Goal: Information Seeking & Learning: Learn about a topic

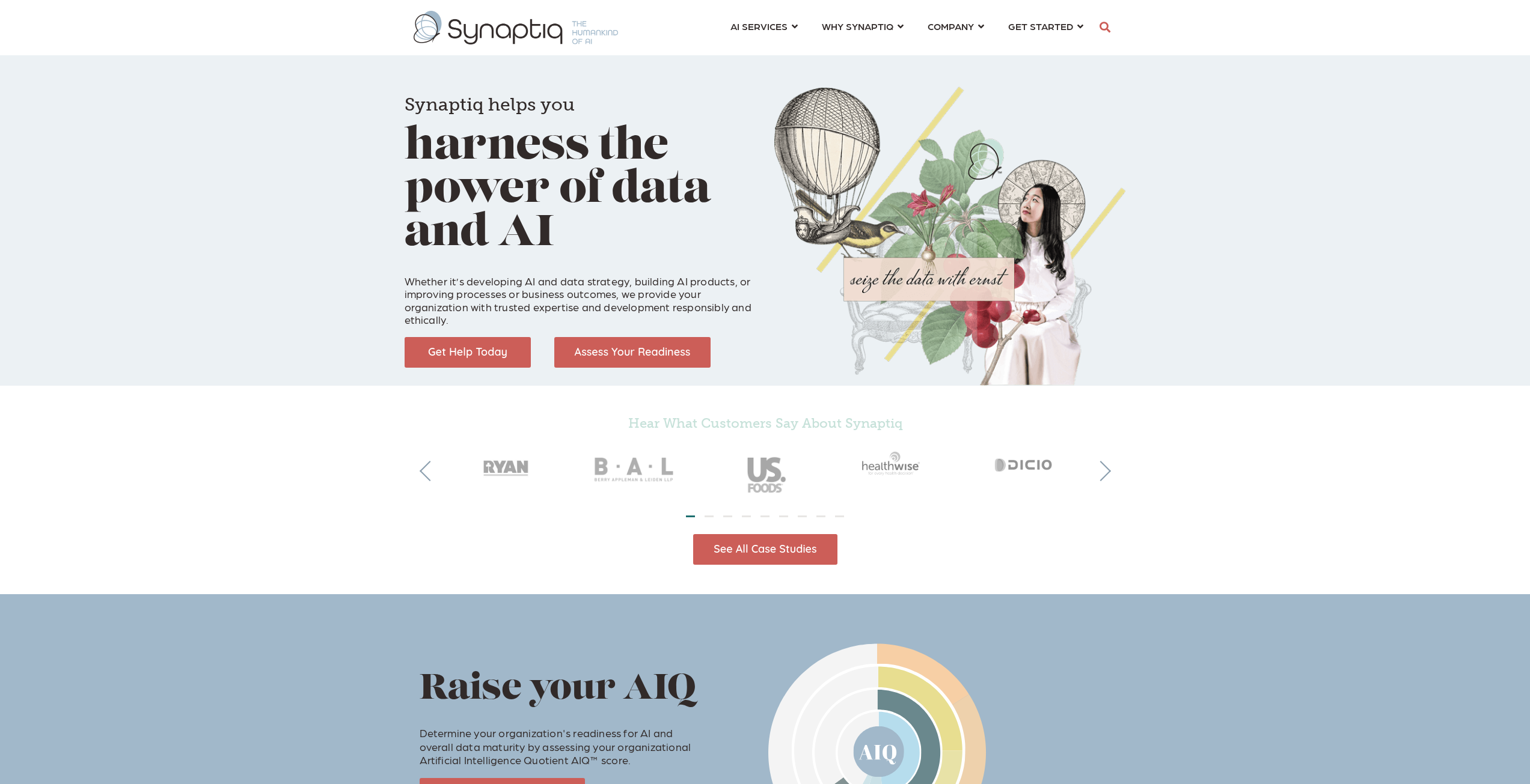
scroll to position [0, 6]
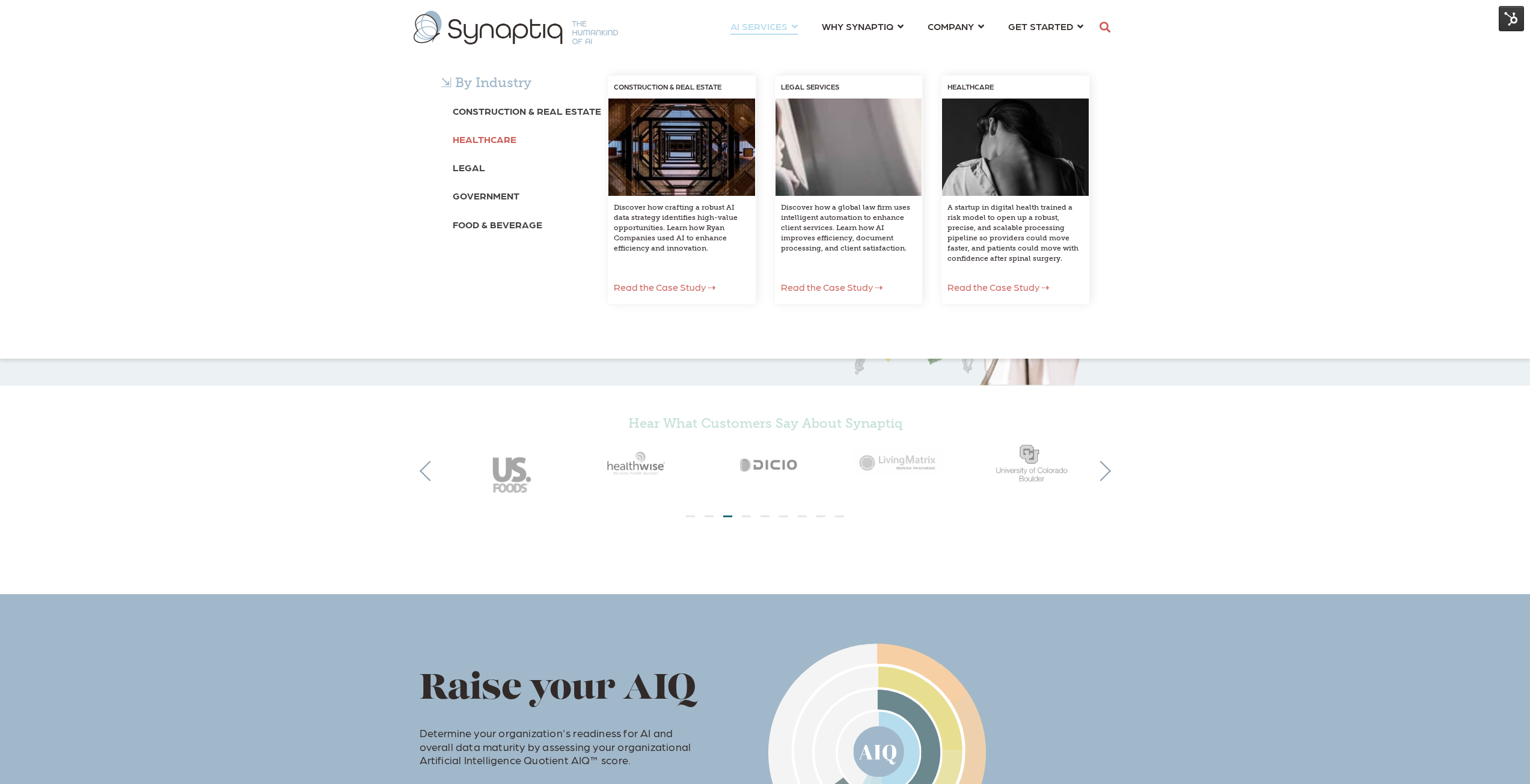
click at [499, 135] on b "Healthcare" at bounding box center [485, 139] width 64 height 11
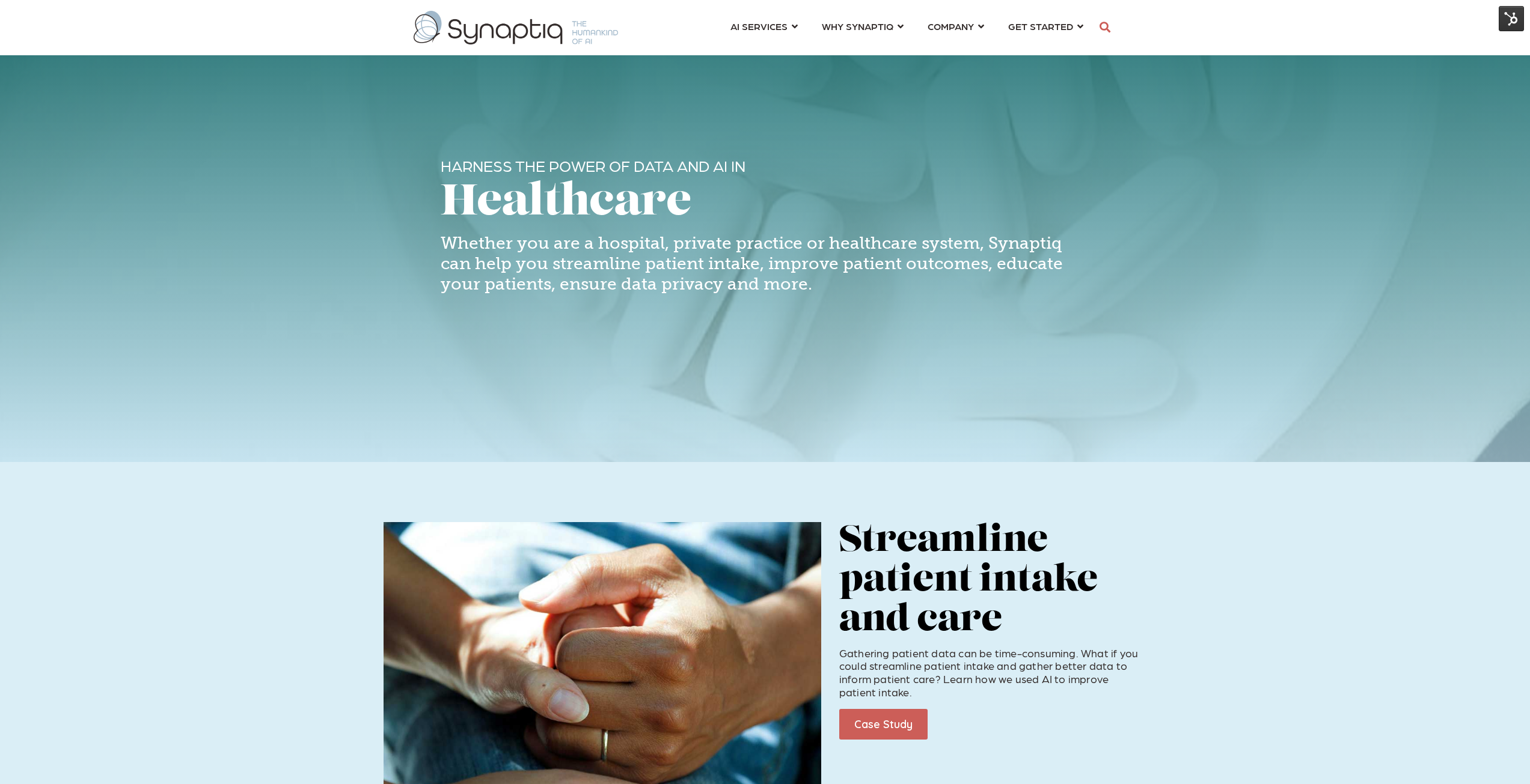
click at [1516, 11] on img at bounding box center [1510, 18] width 25 height 25
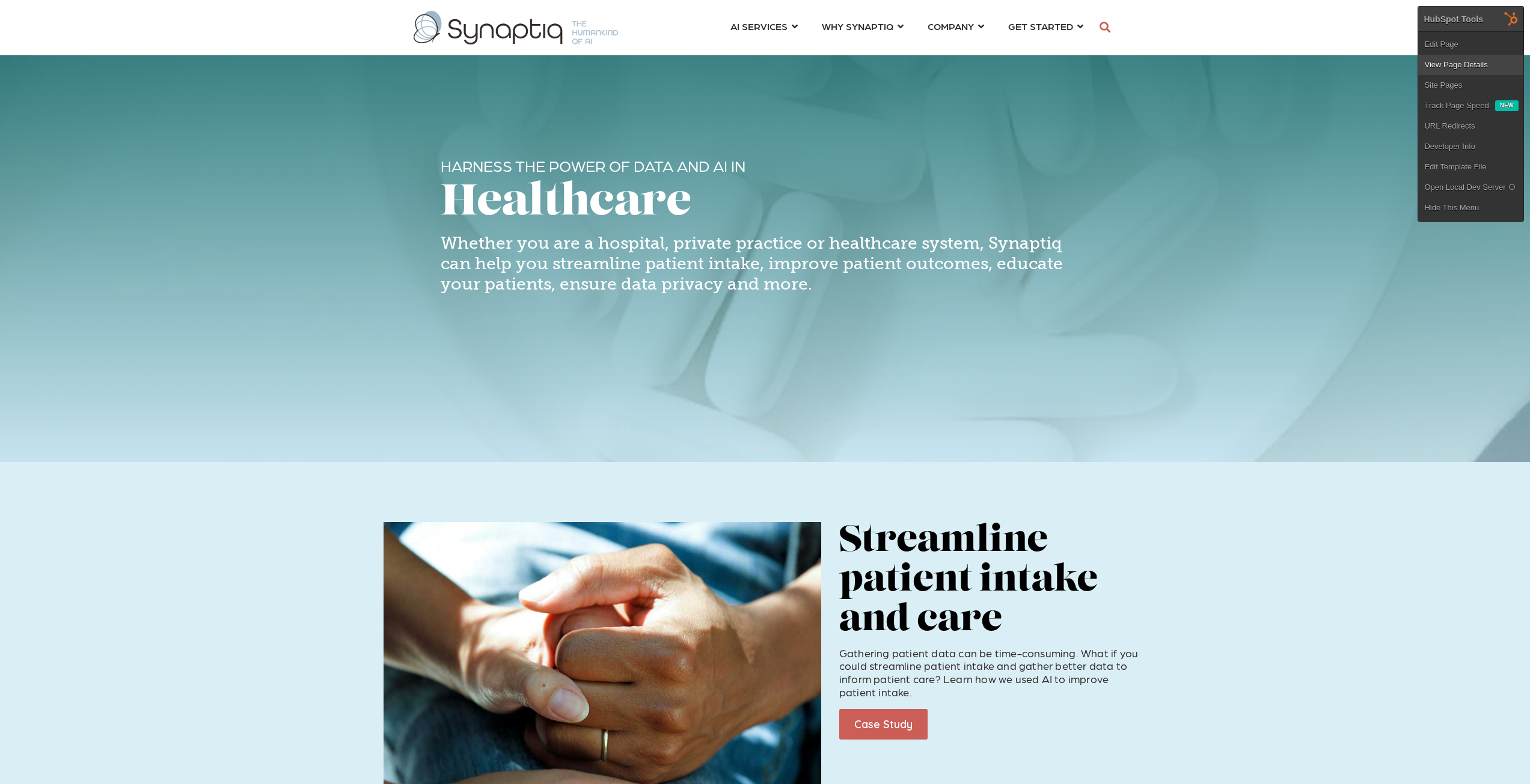
click at [1474, 62] on link "View Page Details" at bounding box center [1470, 65] width 105 height 21
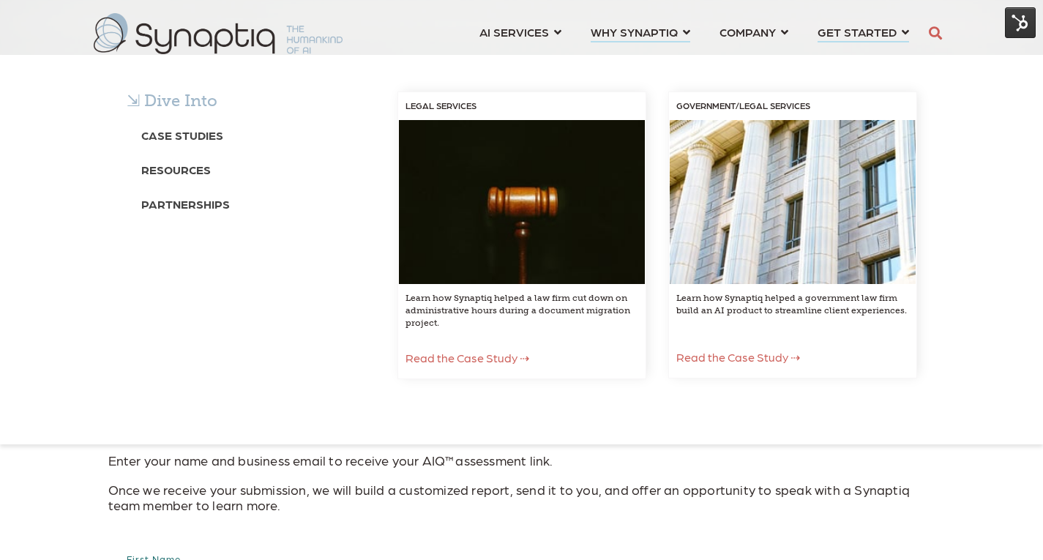
click at [635, 32] on span "WHY SYNAPTIQ ⇲ Dive Into Case Studies Resources Partnerships LEGAL SERVICES Lea…" at bounding box center [634, 32] width 87 height 20
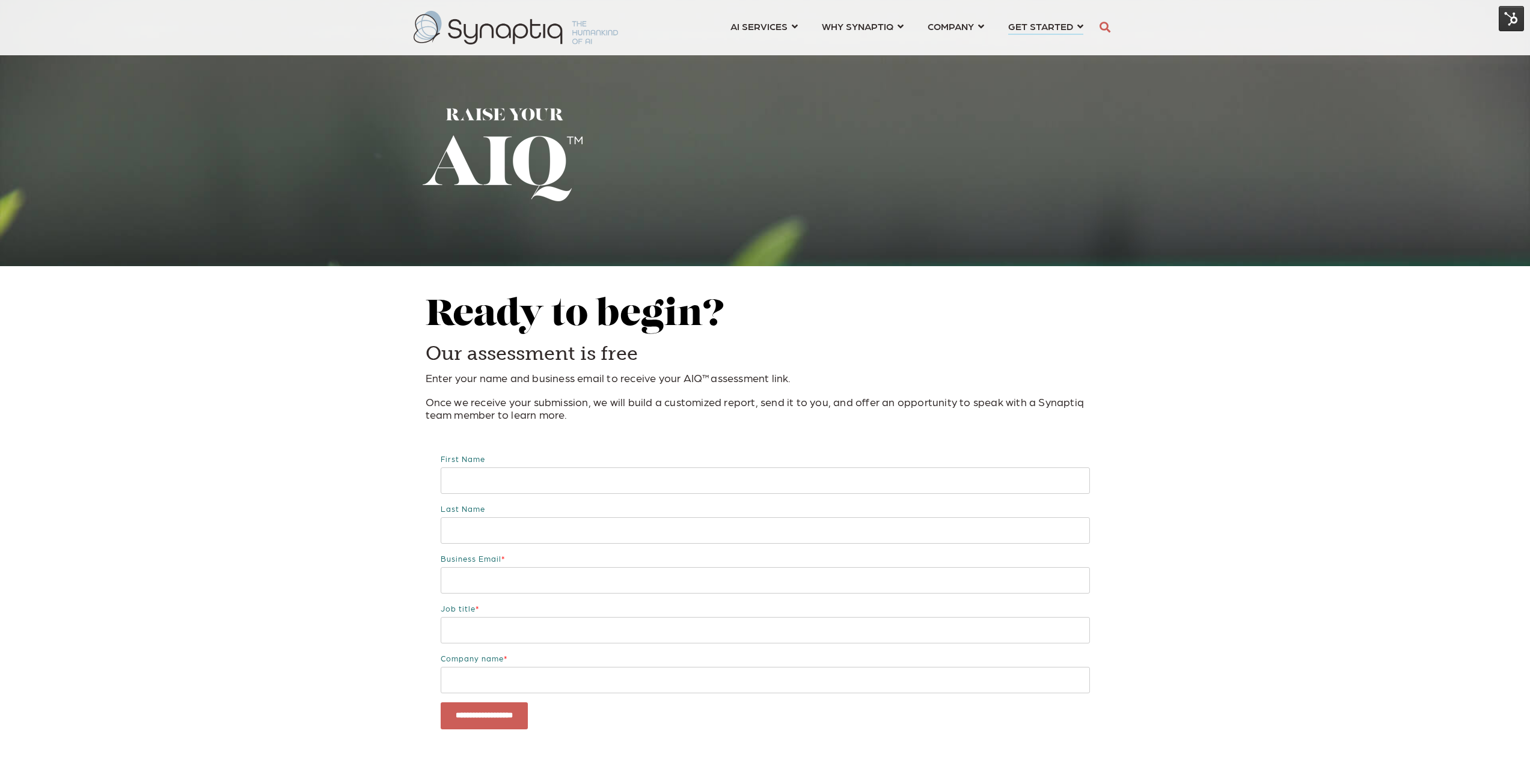
scroll to position [0, 6]
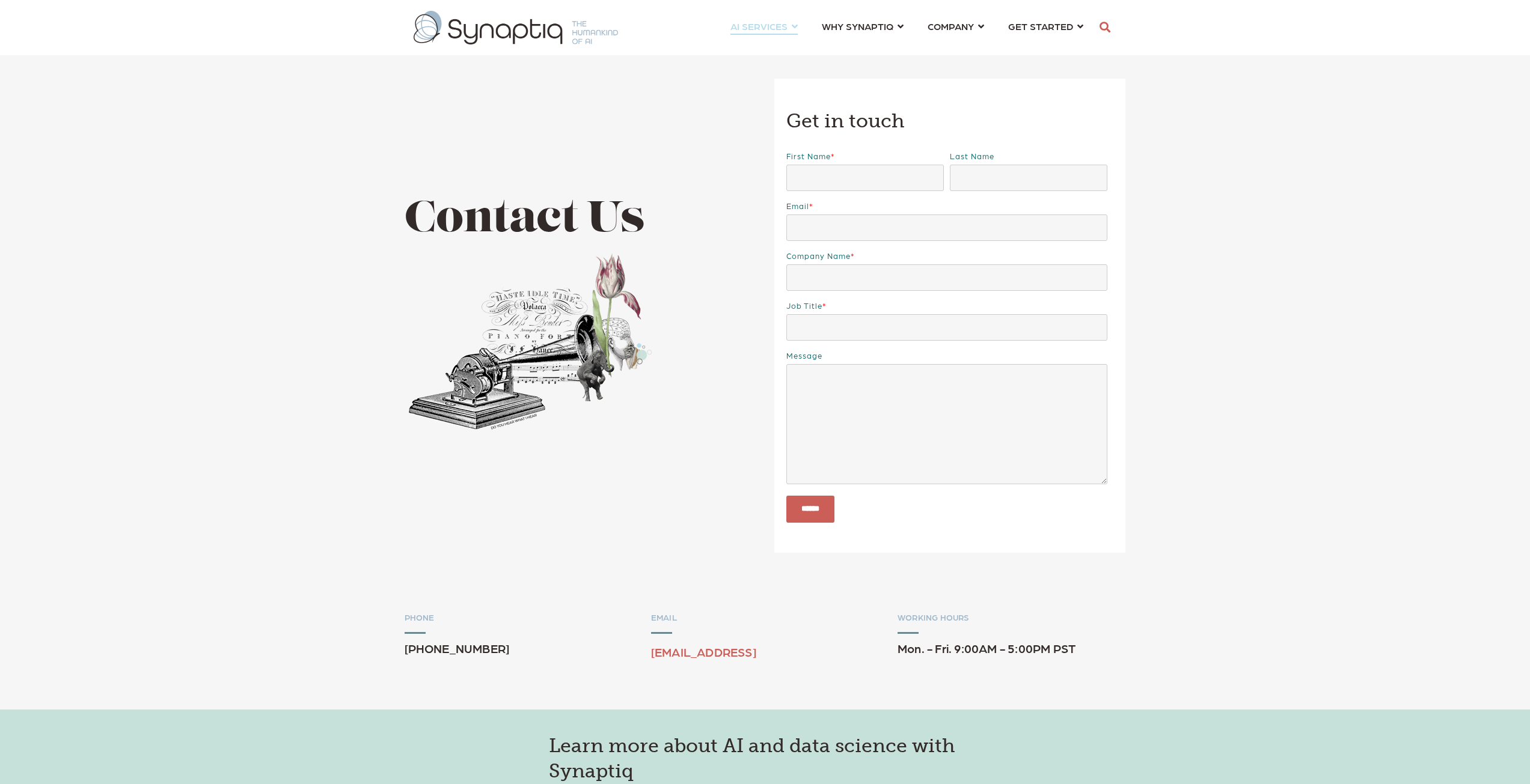
scroll to position [0, 6]
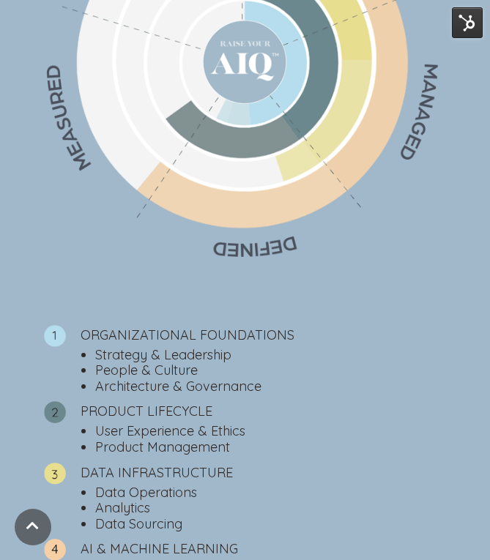
scroll to position [815, 0]
